Goal: Check status: Check status

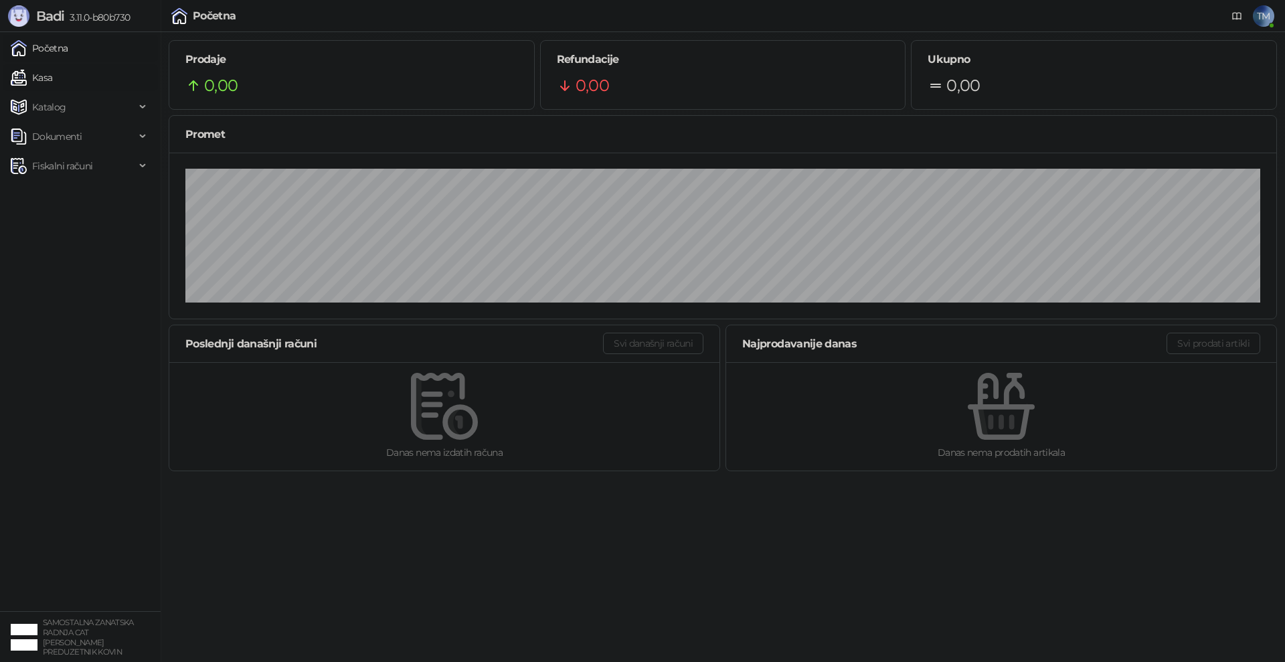
drag, startPoint x: 46, startPoint y: 72, endPoint x: 68, endPoint y: 74, distance: 22.9
click at [46, 71] on link "Kasa" at bounding box center [31, 77] width 41 height 27
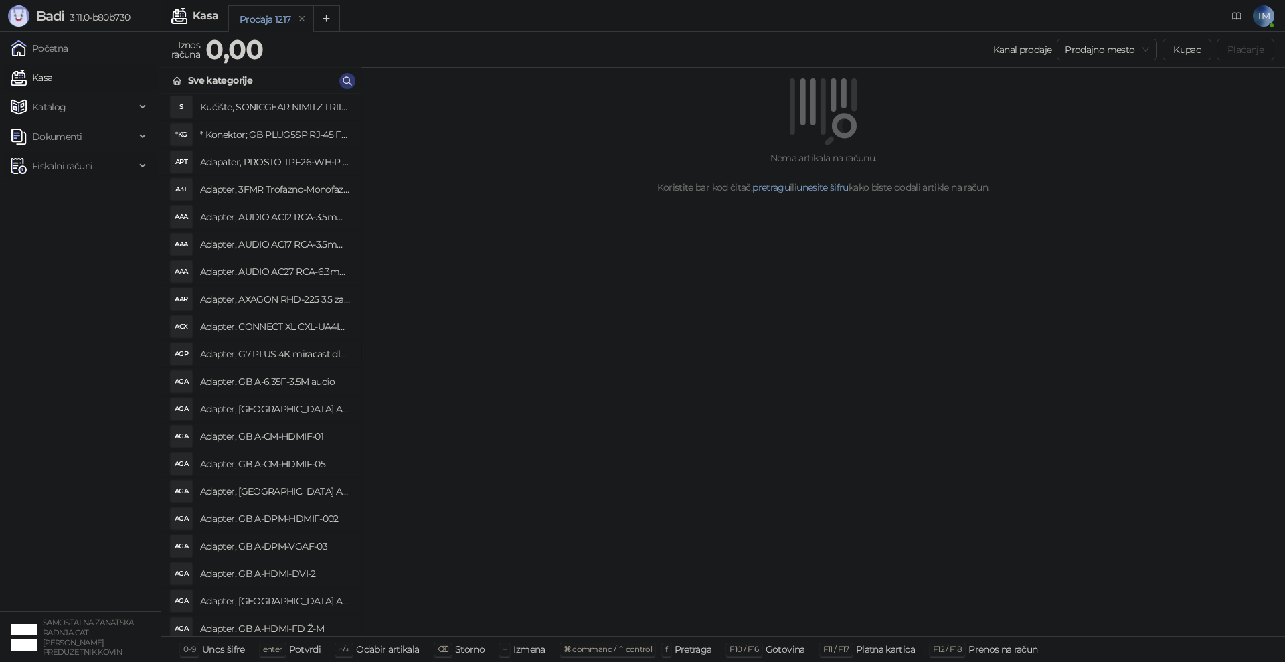
click at [77, 169] on span "Fiskalni računi" at bounding box center [62, 166] width 60 height 27
click at [74, 226] on link "Po danima" at bounding box center [50, 224] width 68 height 27
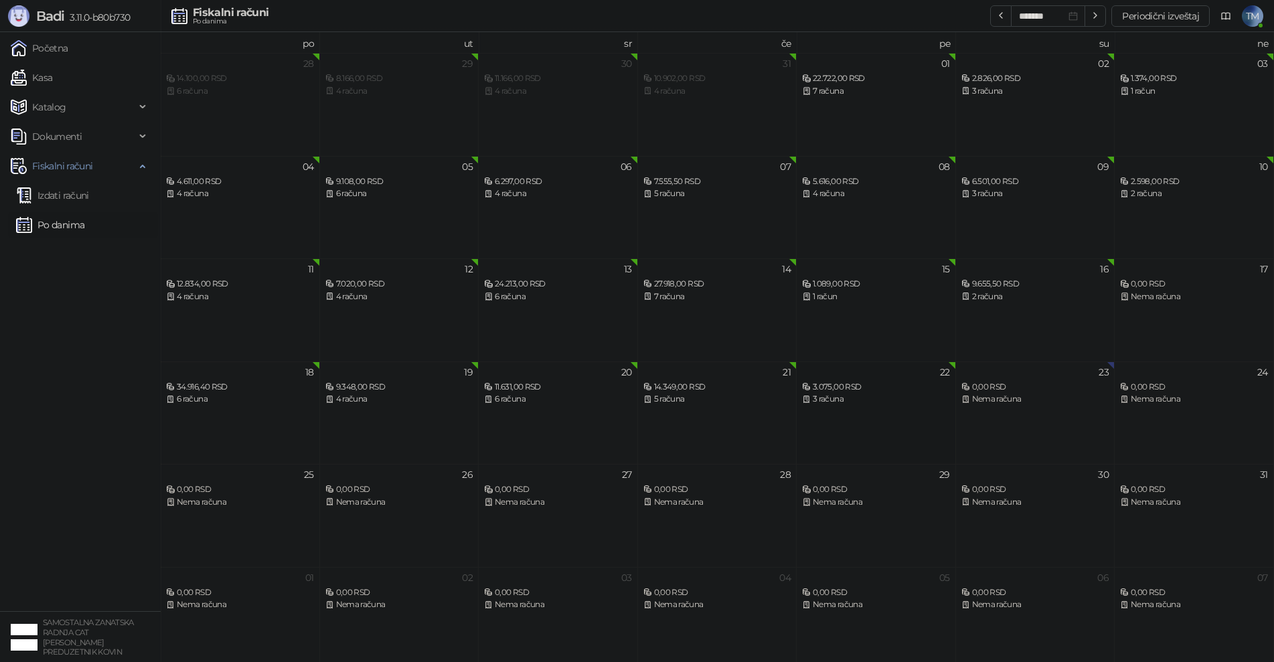
click at [885, 401] on div "3 računa" at bounding box center [876, 399] width 148 height 13
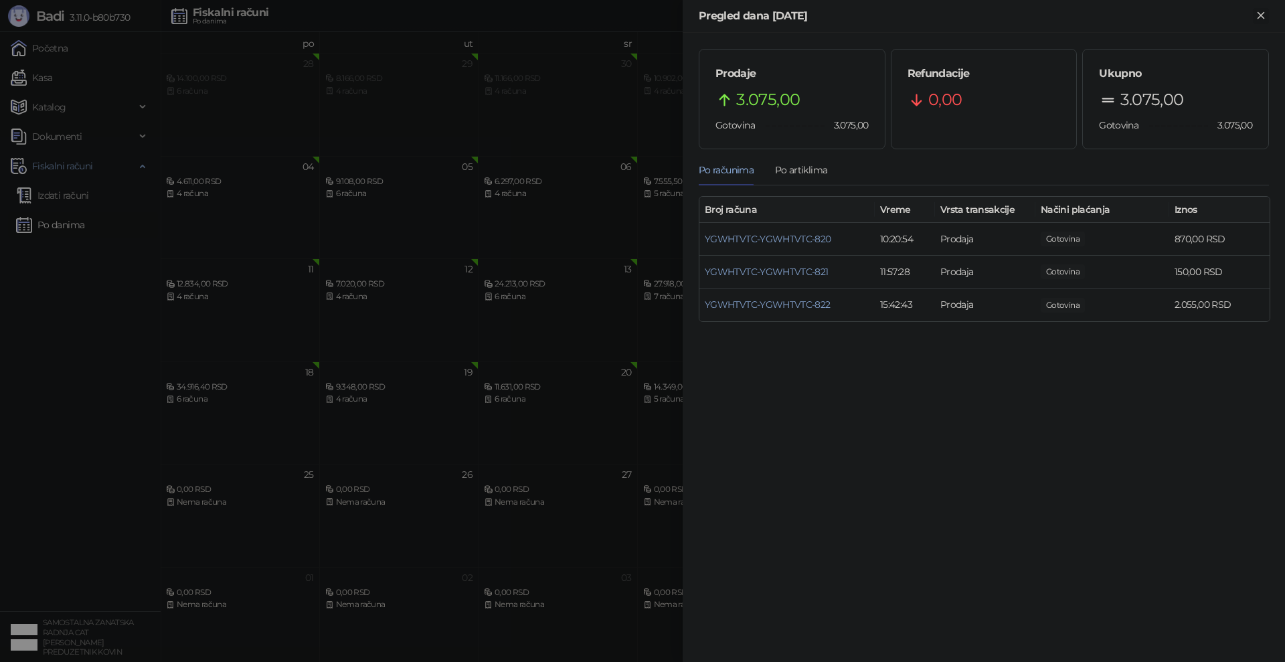
click at [1263, 14] on icon "Zatvori" at bounding box center [1261, 15] width 6 height 6
